Goal: Task Accomplishment & Management: Manage account settings

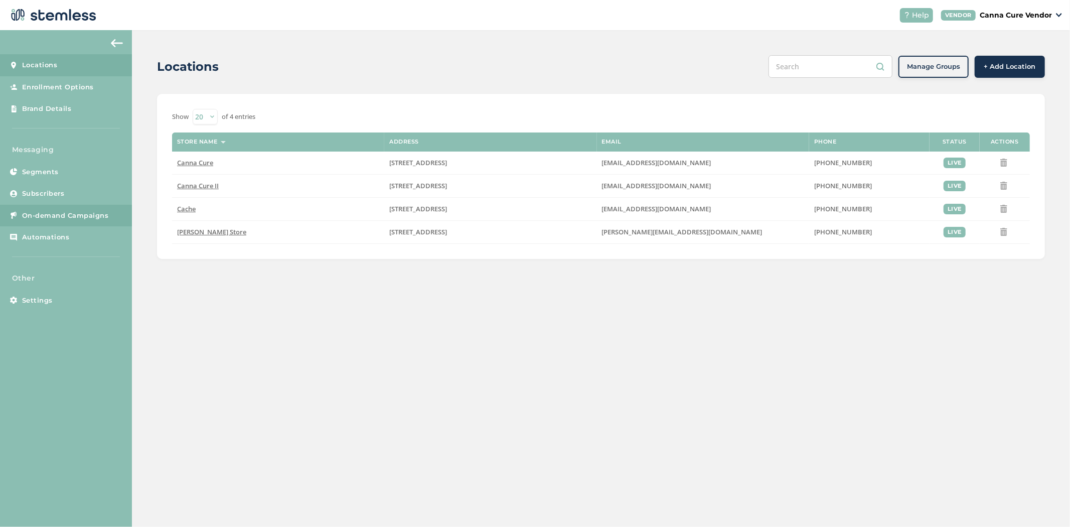
click at [99, 221] on link "On-demand Campaigns" at bounding box center [66, 216] width 132 height 22
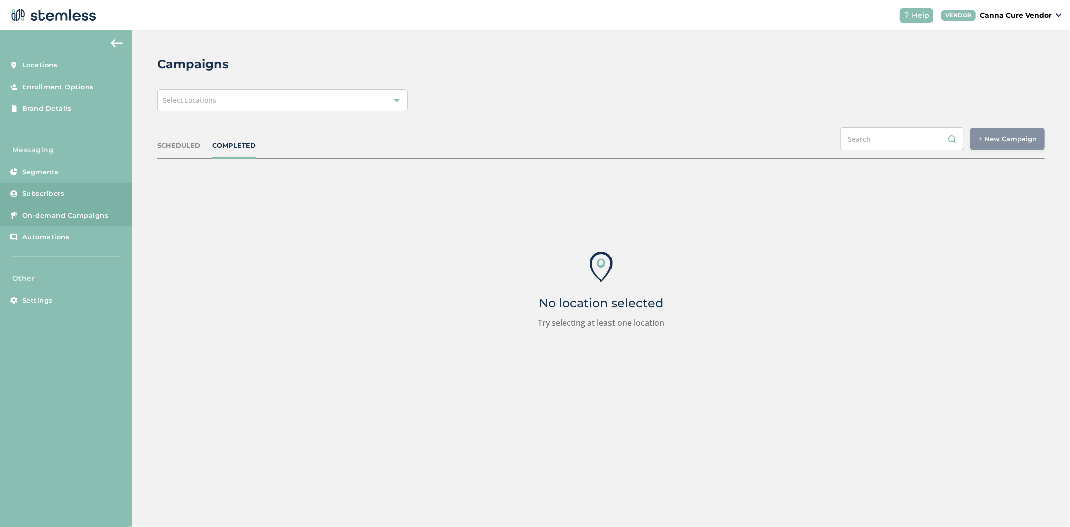
click at [74, 193] on link "Subscribers" at bounding box center [66, 194] width 132 height 22
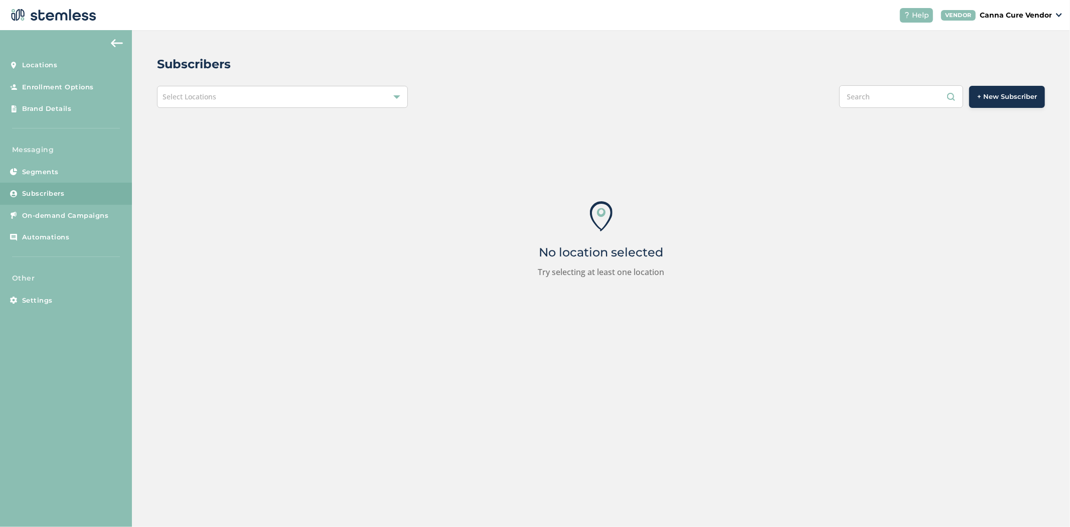
click at [245, 105] on div "Select Locations" at bounding box center [282, 97] width 251 height 22
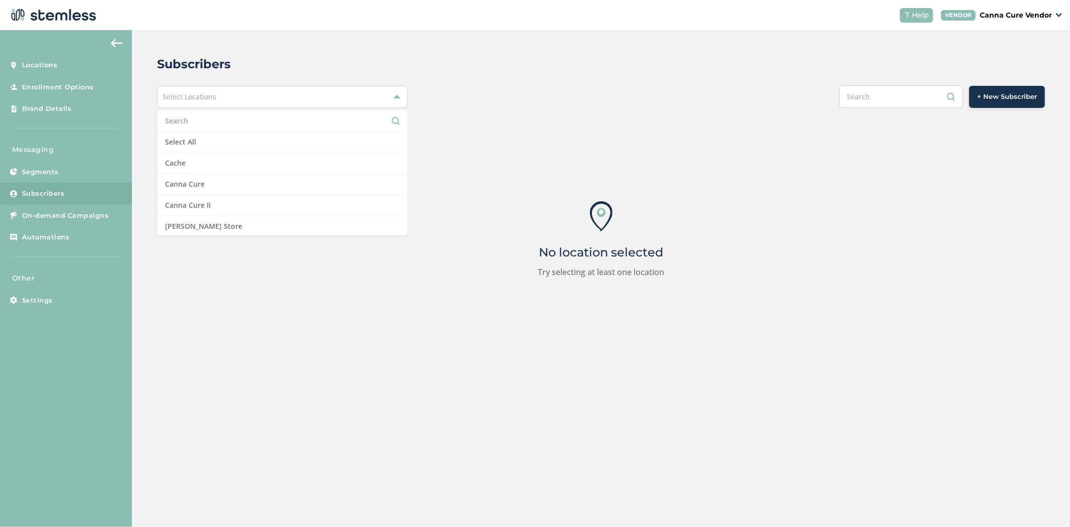
click at [246, 120] on input "text" at bounding box center [282, 120] width 235 height 11
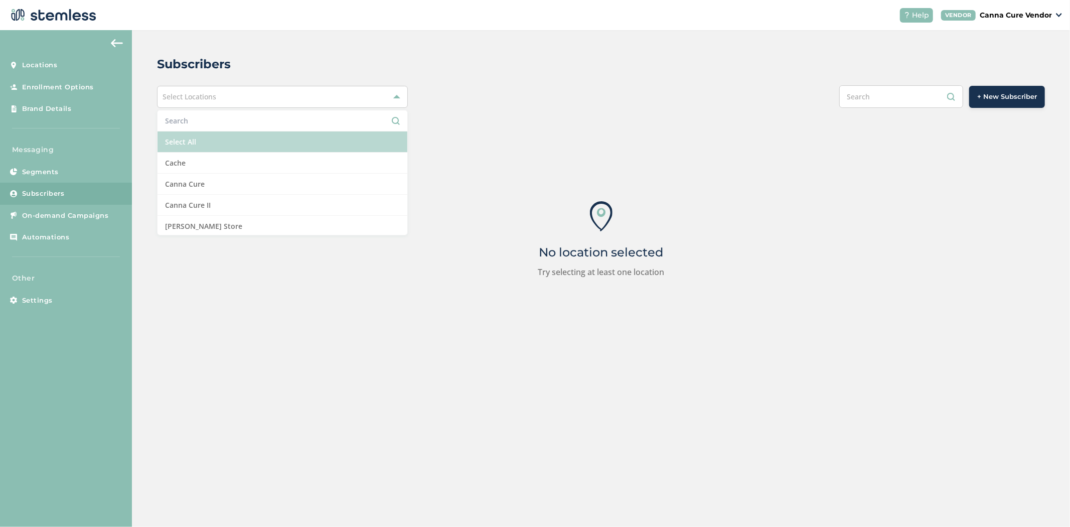
click at [253, 142] on li "Select All" at bounding box center [283, 141] width 250 height 21
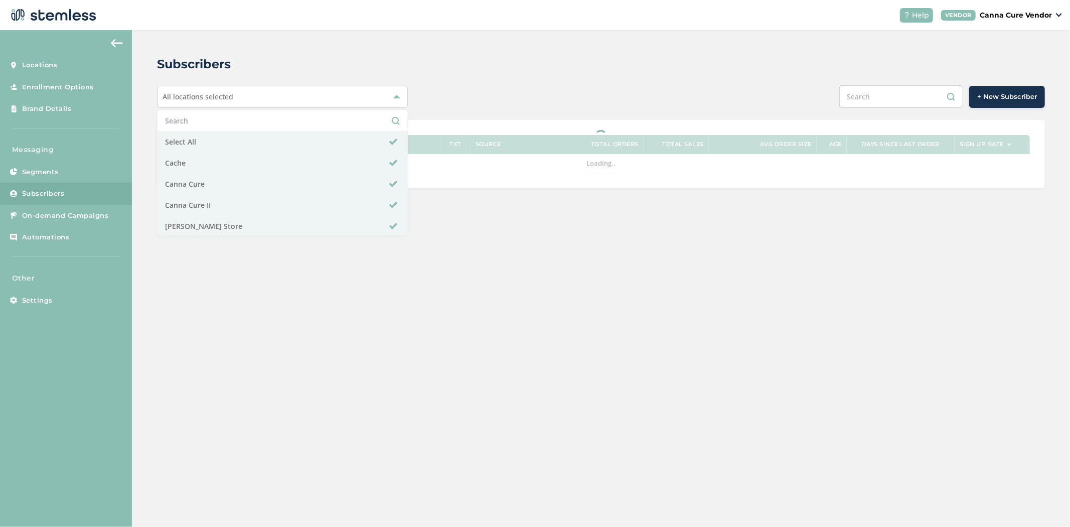
click at [912, 89] on input "text" at bounding box center [902, 96] width 124 height 23
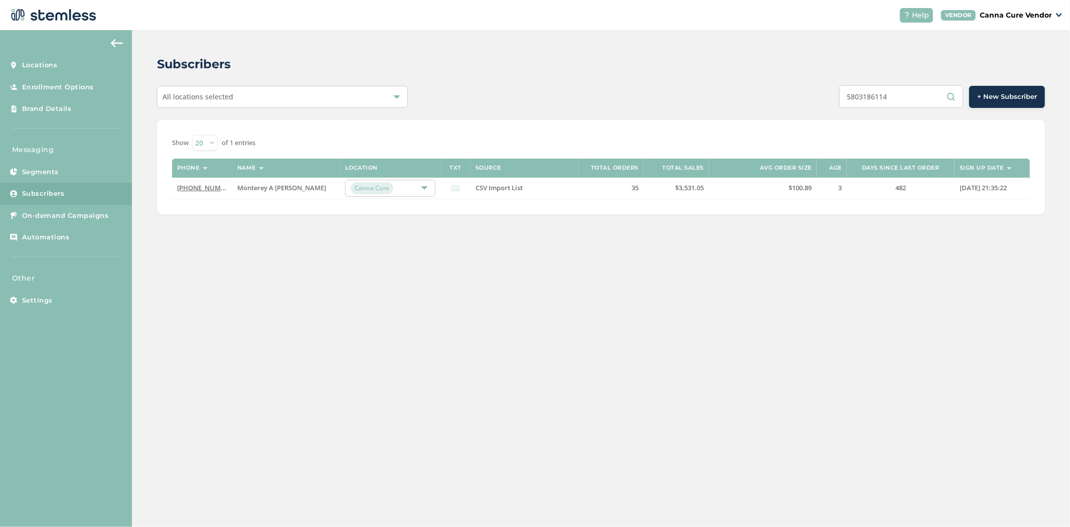
type input "5803186114"
click at [205, 190] on link "[PHONE_NUMBER]" at bounding box center [206, 187] width 58 height 9
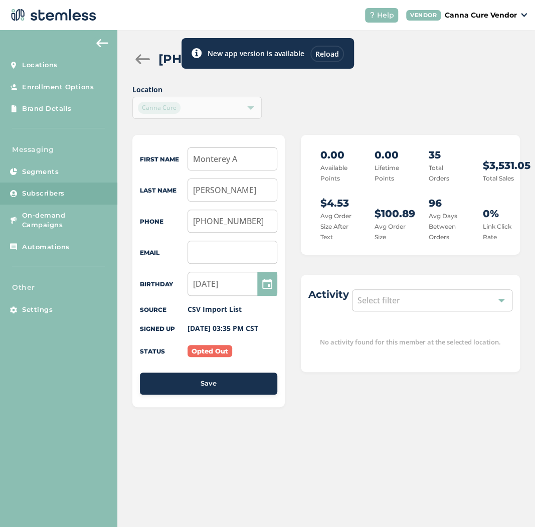
click at [330, 58] on div "Reload" at bounding box center [328, 54] width 34 height 17
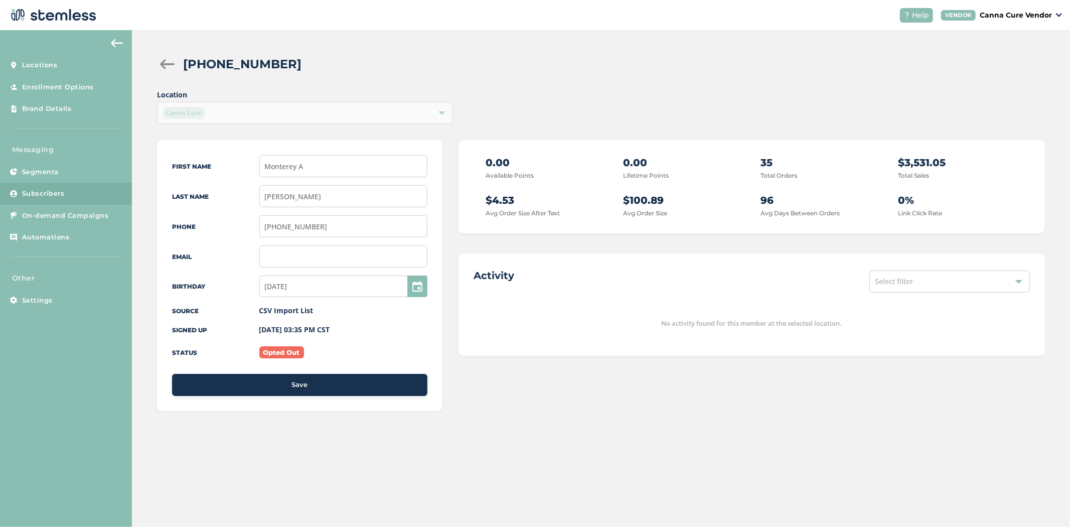
drag, startPoint x: 797, startPoint y: 165, endPoint x: 741, endPoint y: 164, distance: 56.2
click at [535, 164] on div "0.00 Available Points 0.00 Lifetime Points 35 Total Orders $3,531.05 Total Sale…" at bounding box center [752, 186] width 557 height 63
drag, startPoint x: 946, startPoint y: 159, endPoint x: 891, endPoint y: 157, distance: 55.2
click at [535, 157] on div "0.00 Available Points 0.00 Lifetime Points 35 Total Orders $3,531.05 Total Sale…" at bounding box center [752, 186] width 557 height 63
drag, startPoint x: 519, startPoint y: 197, endPoint x: 484, endPoint y: 199, distance: 35.2
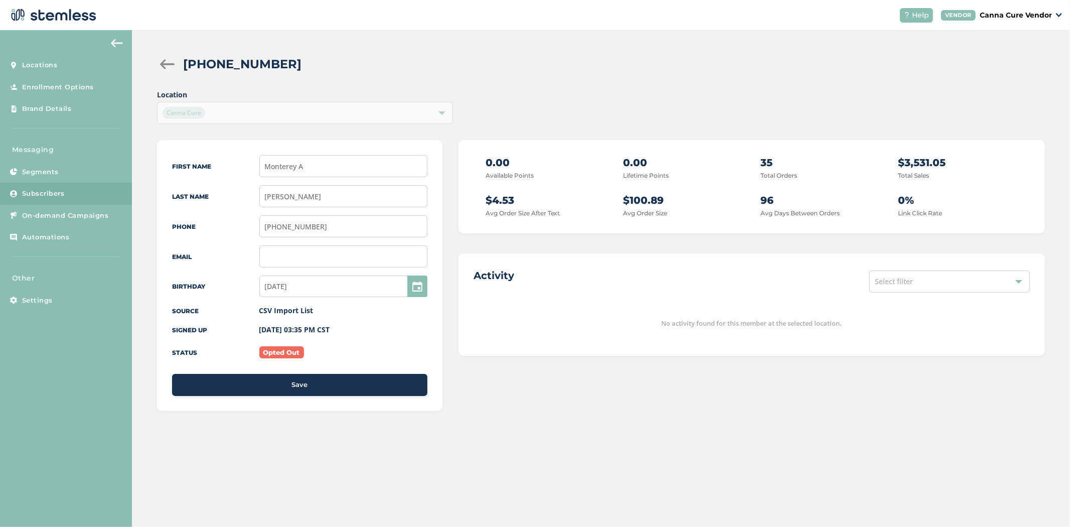
click at [484, 199] on div "0.00 Available Points 0.00 Lifetime Points 35 Total Orders $3,531.05 Total Sale…" at bounding box center [752, 186] width 557 height 63
click at [535, 203] on p "$100.89" at bounding box center [682, 200] width 119 height 15
click at [497, 277] on h2 "Activity" at bounding box center [494, 275] width 41 height 14
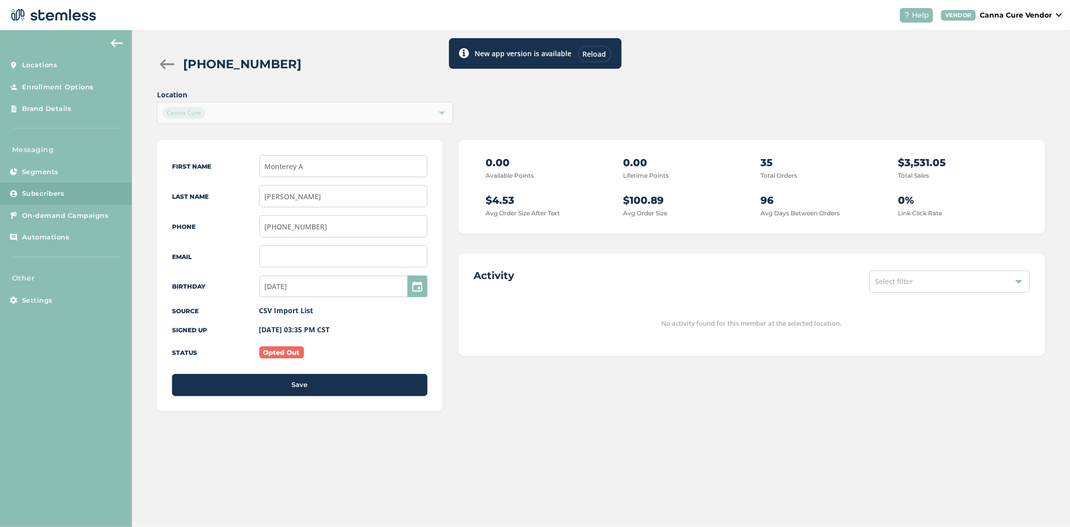
click at [535, 54] on div "Reload" at bounding box center [595, 54] width 34 height 17
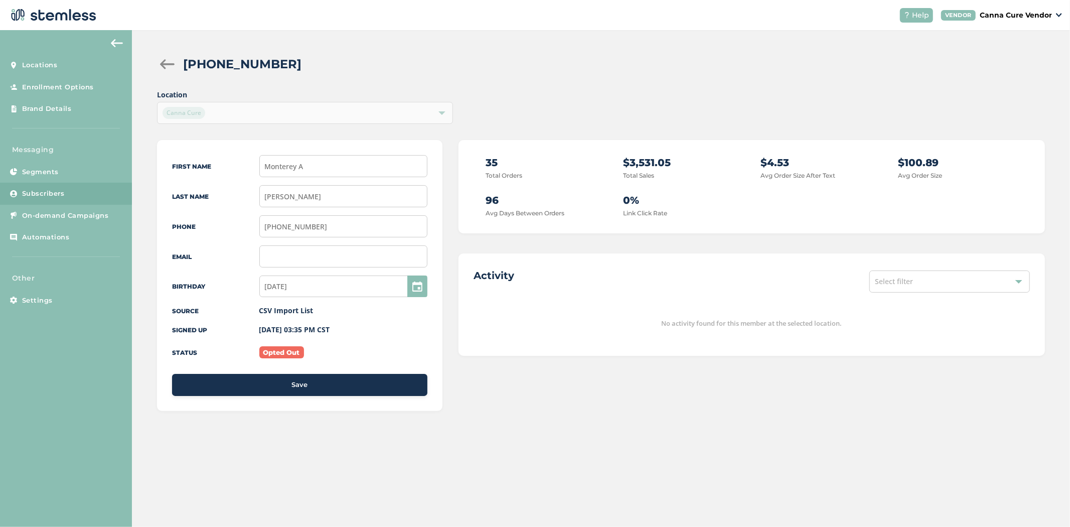
click at [1000, 13] on p "Canna Cure Vendor" at bounding box center [1016, 15] width 72 height 11
click at [1013, 73] on link "Logout" at bounding box center [1026, 72] width 49 height 10
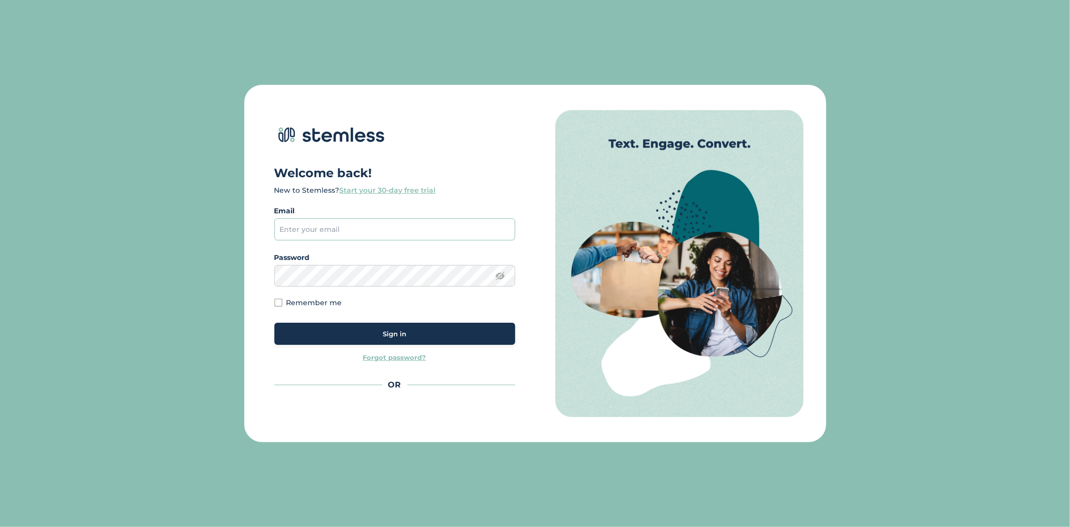
type input "[PERSON_NAME][EMAIL_ADDRESS][DOMAIN_NAME]"
